Goal: Share content: Distribute website content to other platforms or users

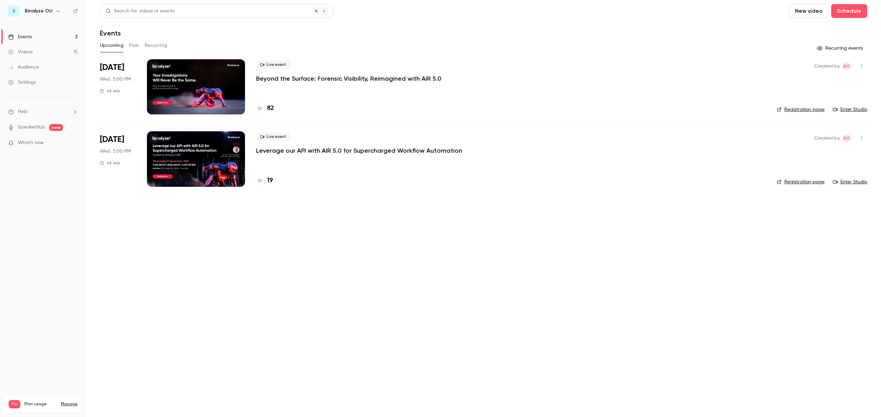
drag, startPoint x: 198, startPoint y: 80, endPoint x: 195, endPoint y: 94, distance: 14.8
click at [198, 80] on div at bounding box center [196, 86] width 98 height 55
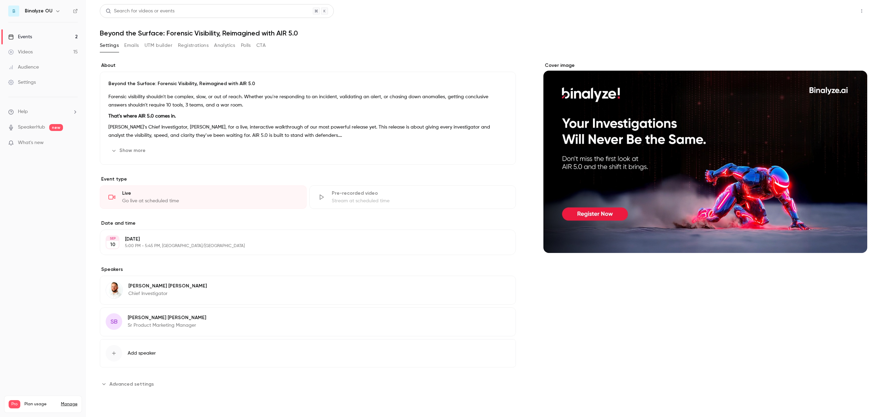
click at [829, 9] on button "Share" at bounding box center [837, 11] width 27 height 14
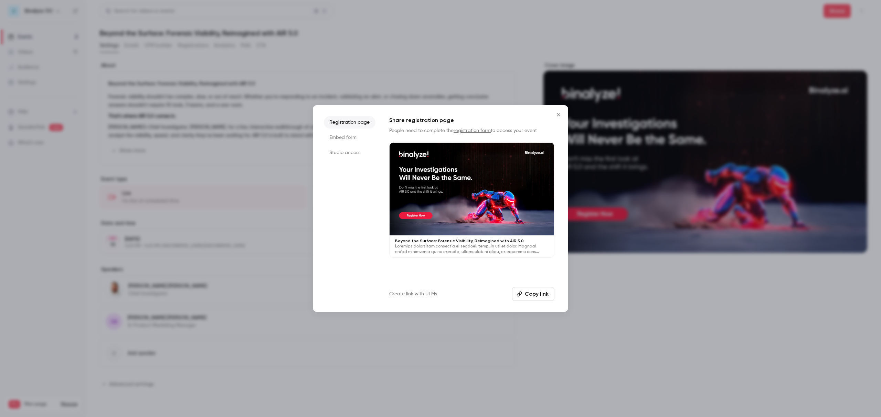
click at [340, 133] on li "Embed form" at bounding box center [350, 137] width 52 height 12
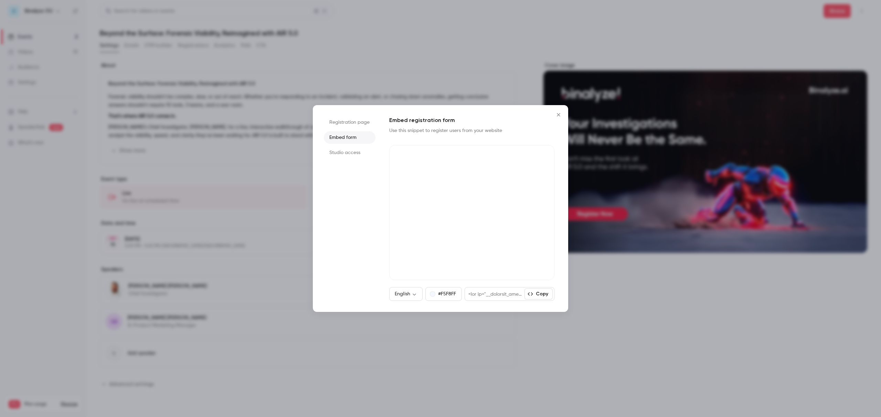
click at [343, 161] on ul "Registration page Embed form Studio access" at bounding box center [350, 208] width 52 height 185
click at [342, 152] on li "Studio access" at bounding box center [350, 152] width 52 height 12
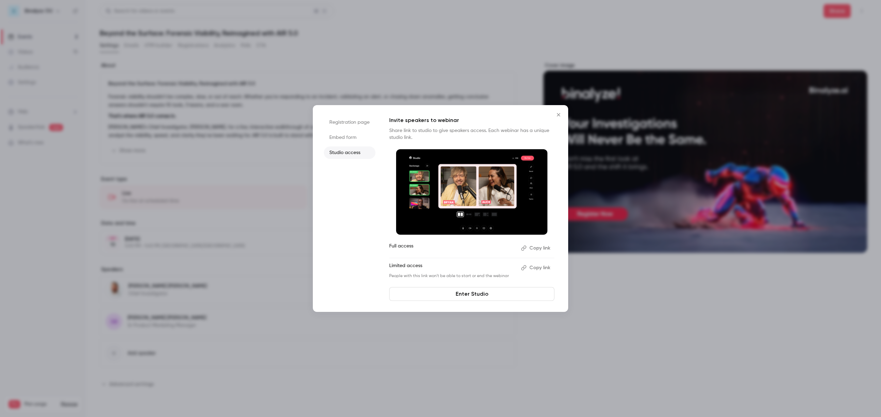
click at [539, 265] on button "Copy link" at bounding box center [536, 267] width 36 height 11
click at [557, 114] on icon "Close" at bounding box center [559, 115] width 8 height 6
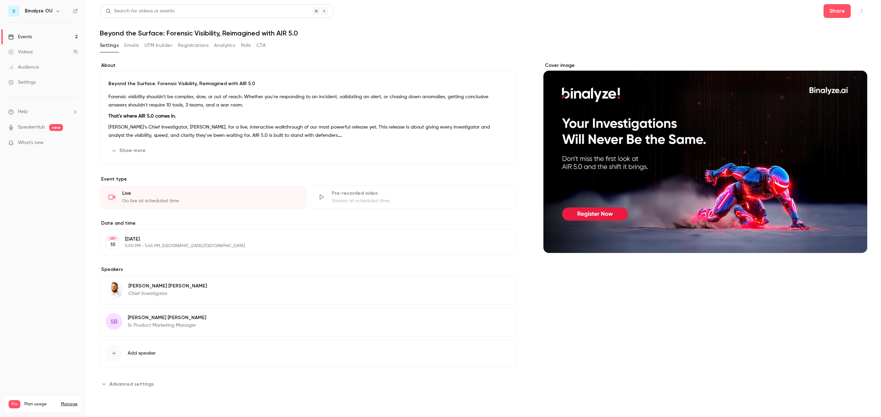
click at [133, 46] on button "Emails" at bounding box center [131, 45] width 14 height 11
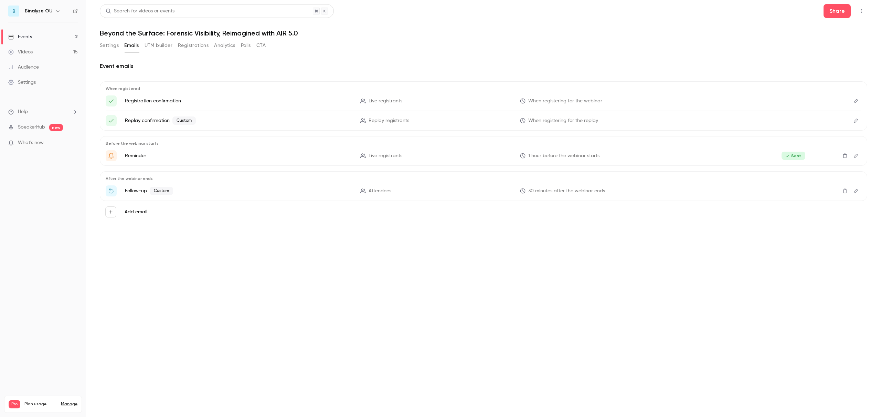
click at [104, 45] on button "Settings" at bounding box center [109, 45] width 19 height 11
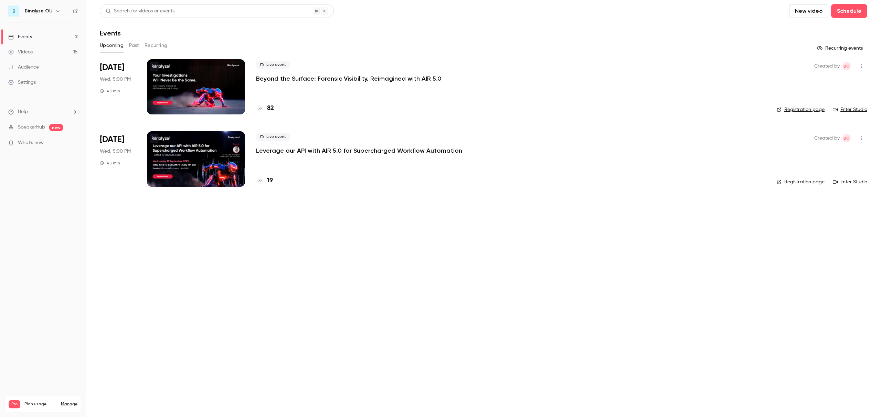
click at [200, 88] on div at bounding box center [196, 86] width 98 height 55
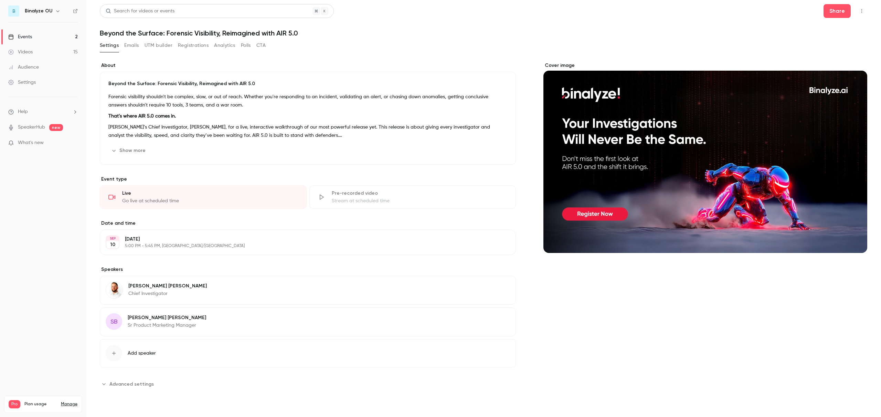
click at [197, 49] on button "Registrations" at bounding box center [193, 45] width 31 height 11
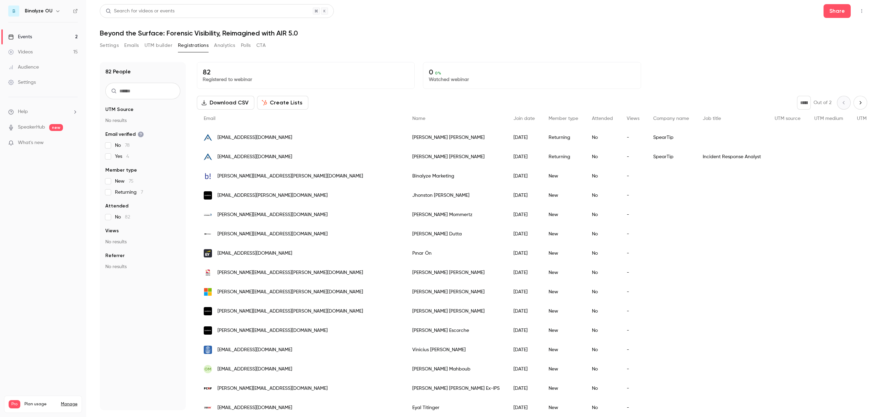
click at [142, 90] on input "text" at bounding box center [142, 91] width 75 height 17
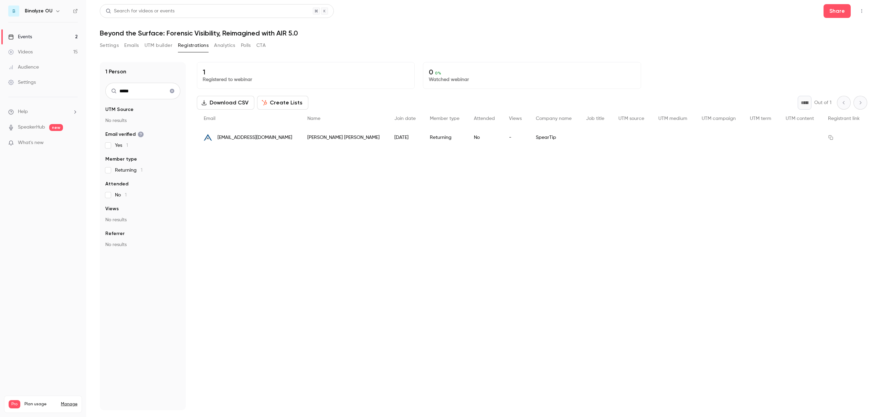
type input "*****"
click at [172, 89] on icon "Clear search" at bounding box center [172, 91] width 4 height 4
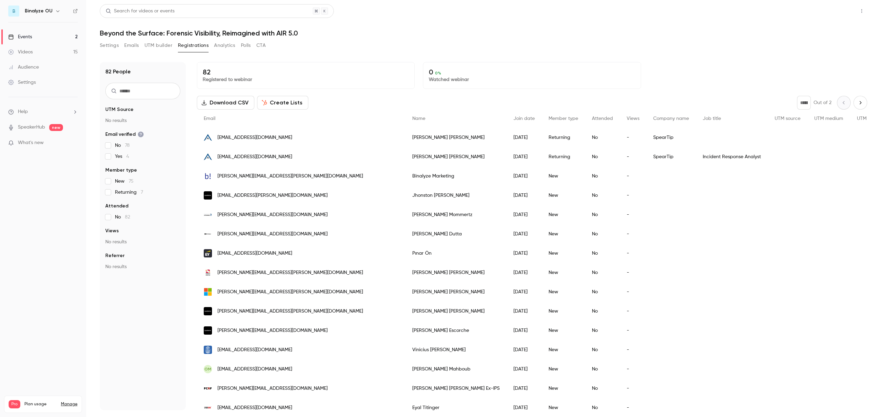
click at [843, 10] on button "Share" at bounding box center [837, 11] width 27 height 14
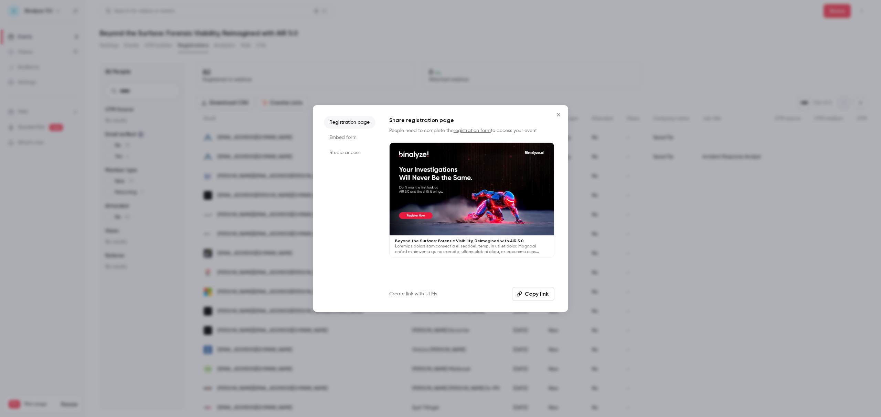
click at [346, 141] on li "Embed form" at bounding box center [350, 137] width 52 height 12
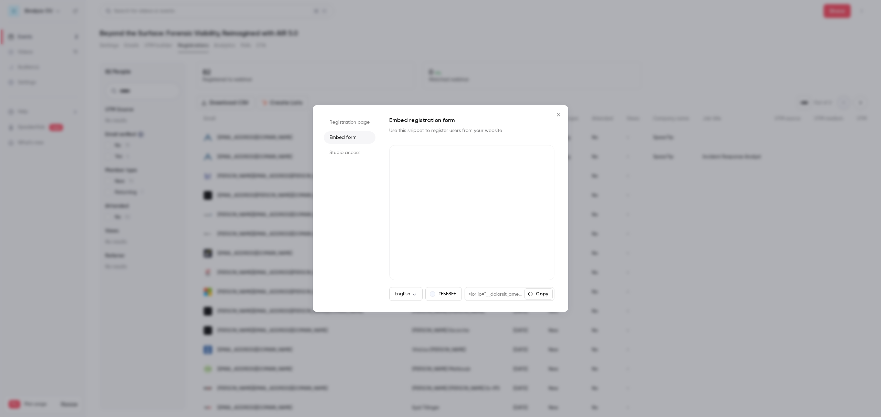
click at [347, 123] on li "Registration page" at bounding box center [350, 122] width 52 height 12
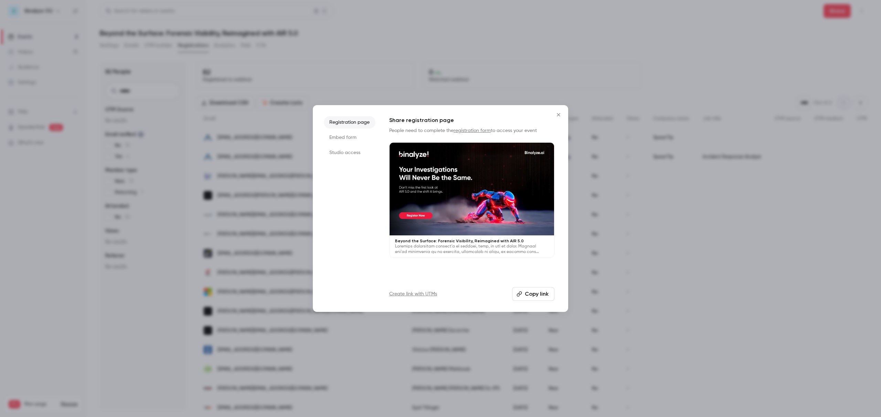
click at [535, 295] on button "Copy link" at bounding box center [533, 294] width 42 height 14
click at [559, 115] on icon "Close" at bounding box center [559, 115] width 8 height 6
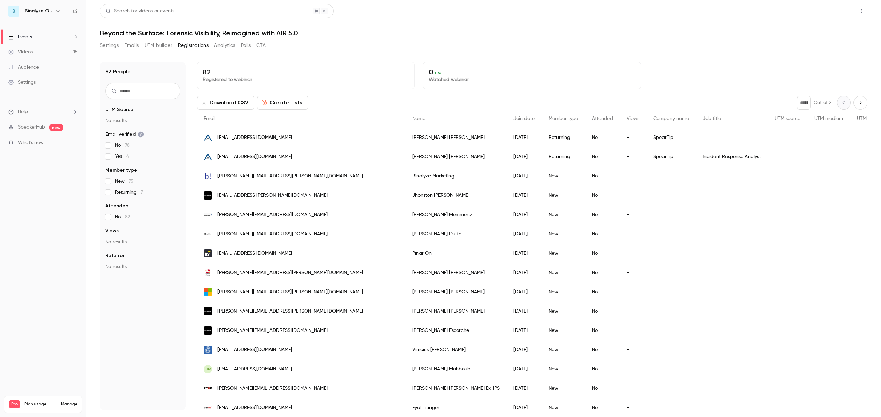
click at [834, 13] on button "Share" at bounding box center [837, 11] width 27 height 14
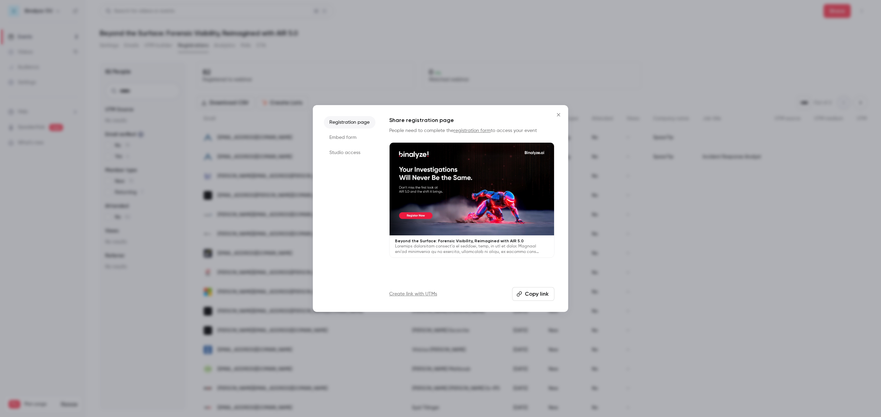
click at [345, 152] on li "Studio access" at bounding box center [350, 152] width 52 height 12
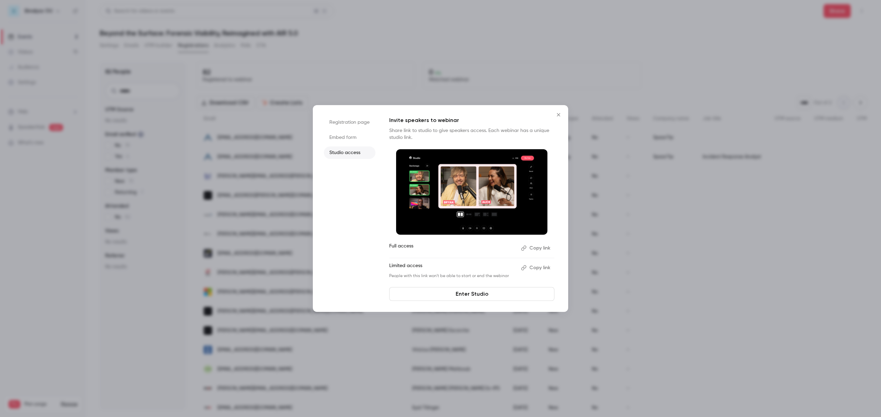
click at [542, 267] on button "Copy link" at bounding box center [536, 267] width 36 height 11
click at [536, 268] on button "Copy link" at bounding box center [536, 267] width 36 height 11
click at [556, 114] on icon "Close" at bounding box center [559, 115] width 8 height 6
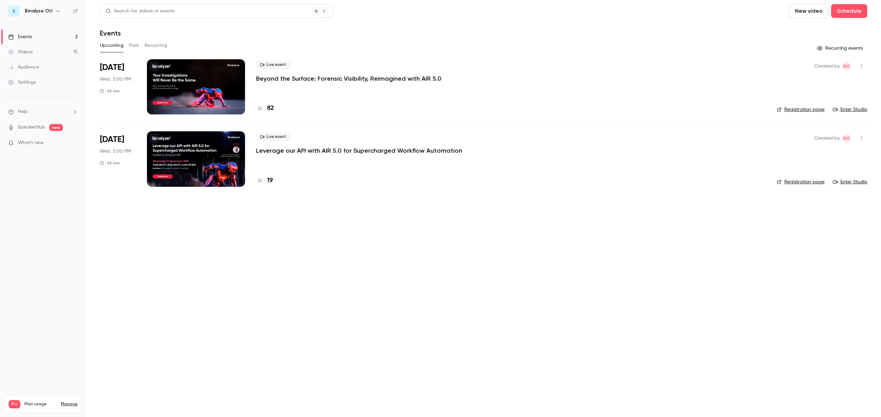
click at [856, 108] on link "Enter Studio" at bounding box center [850, 109] width 34 height 7
click at [356, 289] on main "Search for videos or events New video Schedule Events Upcoming Past Recurring R…" at bounding box center [483, 208] width 795 height 417
drag, startPoint x: 436, startPoint y: 78, endPoint x: 258, endPoint y: 78, distance: 177.6
click at [258, 78] on div "Live event Beyond the Surface: Forensic Visibility, Reimagined with AIR 5.0" at bounding box center [511, 72] width 510 height 22
copy p "eyond the Surface: Forensic Visibility, Reimagined with AIR 5.0"
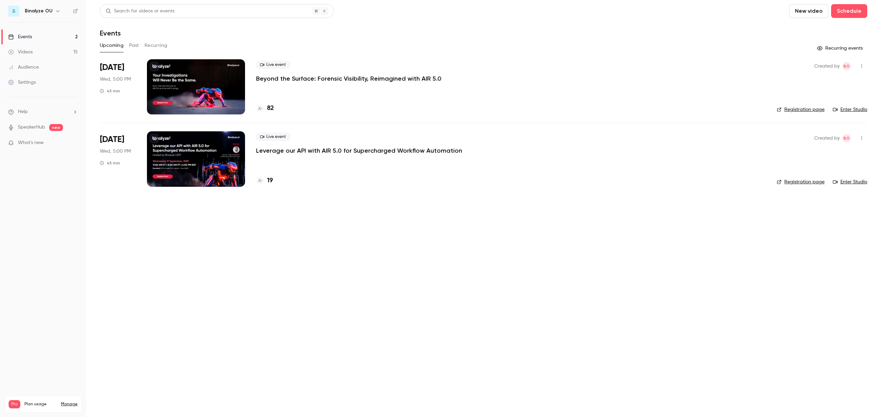
drag, startPoint x: 458, startPoint y: 73, endPoint x: 447, endPoint y: 77, distance: 11.2
click at [458, 73] on div "Live event Beyond the Surface: Forensic Visibility, Reimagined with AIR 5.0" at bounding box center [511, 72] width 510 height 22
drag, startPoint x: 437, startPoint y: 79, endPoint x: 256, endPoint y: 75, distance: 180.4
click at [256, 75] on div "Live event Beyond the Surface: Forensic Visibility, Reimagined with AIR 5.0" at bounding box center [511, 72] width 510 height 22
copy p "Beyond the Surface: Forensic Visibility, Reimagined with AIR 5.0"
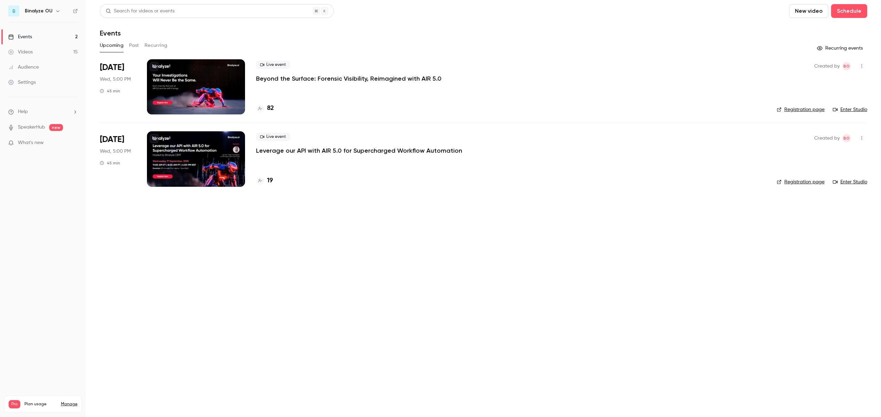
click at [378, 302] on main "Search for videos or events New video Schedule Events Upcoming Past Recurring R…" at bounding box center [483, 208] width 795 height 417
click at [197, 79] on div at bounding box center [196, 86] width 98 height 55
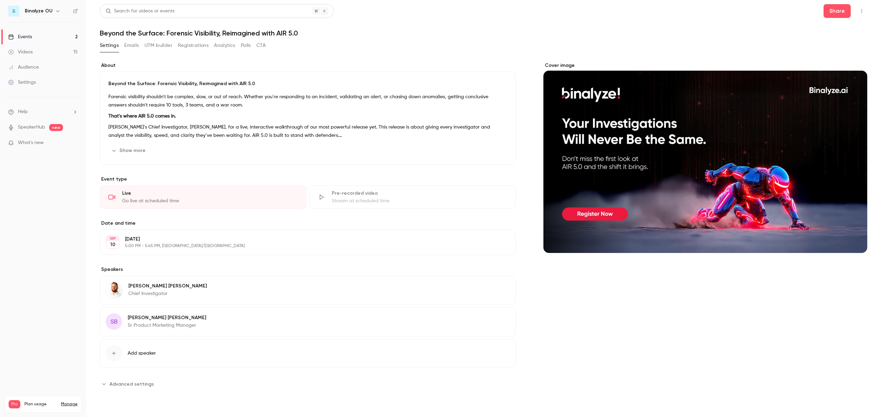
click at [189, 47] on button "Registrations" at bounding box center [193, 45] width 31 height 11
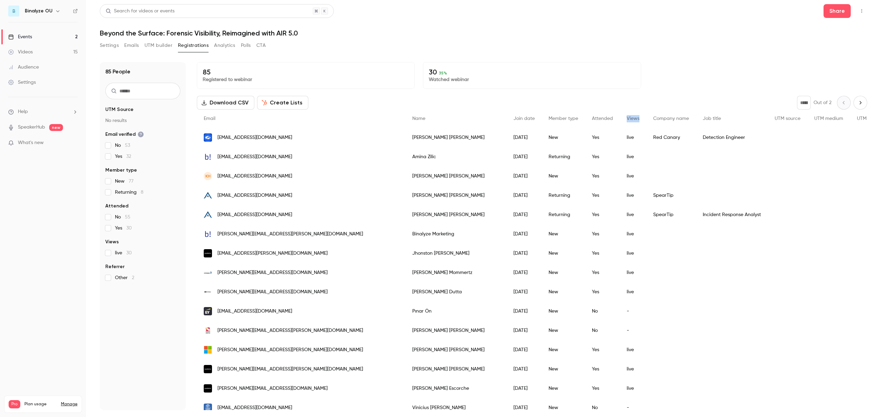
drag, startPoint x: 521, startPoint y: 119, endPoint x: 537, endPoint y: 118, distance: 15.6
click at [620, 118] on div "Views" at bounding box center [633, 118] width 27 height 18
drag, startPoint x: 485, startPoint y: 117, endPoint x: 508, endPoint y: 117, distance: 22.4
click at [585, 117] on div "Attended" at bounding box center [602, 118] width 35 height 18
click at [598, 34] on h1 "Beyond the Surface: Forensic Visibility, Reimagined with AIR 5.0" at bounding box center [484, 33] width 768 height 8
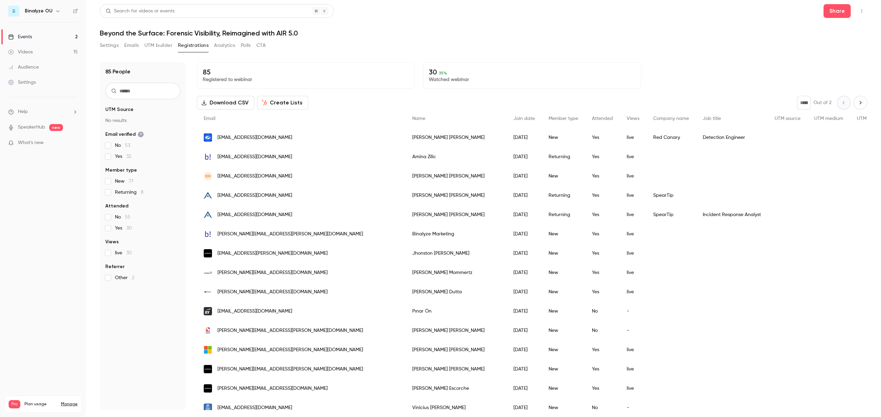
click at [680, 54] on div "85 People UTM Source No results Email verified No 53 Yes 32 Member type New 77 …" at bounding box center [484, 232] width 768 height 356
drag, startPoint x: 249, startPoint y: 32, endPoint x: 91, endPoint y: 36, distance: 157.7
click at [91, 36] on main "Search for videos or events Share Beyond the Surface: Forensic Visibility, Reim…" at bounding box center [483, 208] width 795 height 417
copy h1 "Beyond the Surface: Forensic Visibility, Reimagined with AIR 5.0"
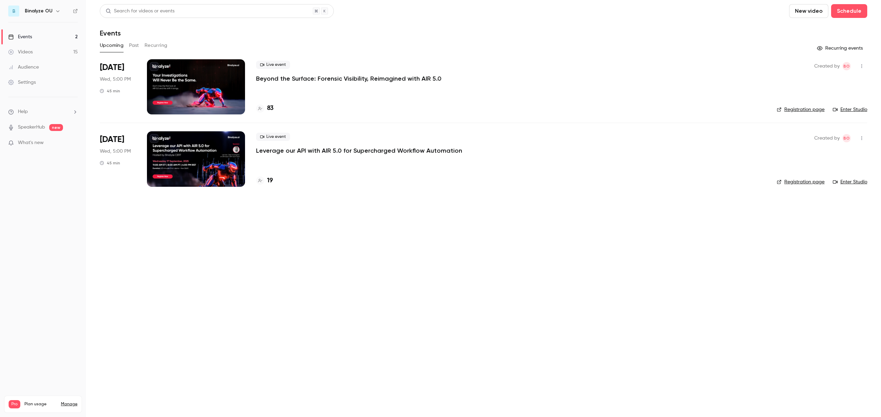
click at [209, 74] on div at bounding box center [196, 86] width 98 height 55
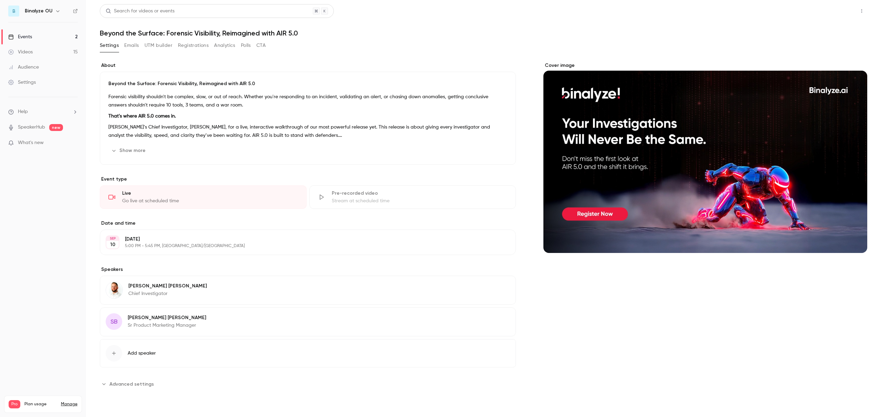
click at [842, 10] on button "Share" at bounding box center [837, 11] width 27 height 14
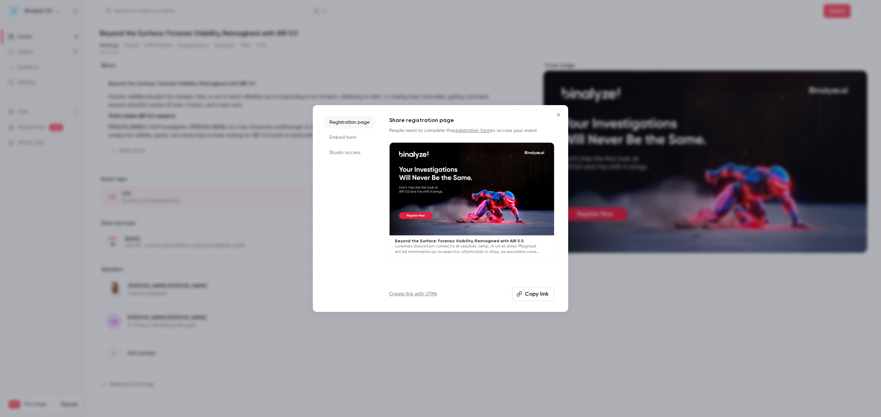
click at [542, 297] on button "Copy link" at bounding box center [533, 294] width 42 height 14
click at [559, 114] on icon "Close" at bounding box center [558, 114] width 3 height 3
